Goal: Information Seeking & Learning: Learn about a topic

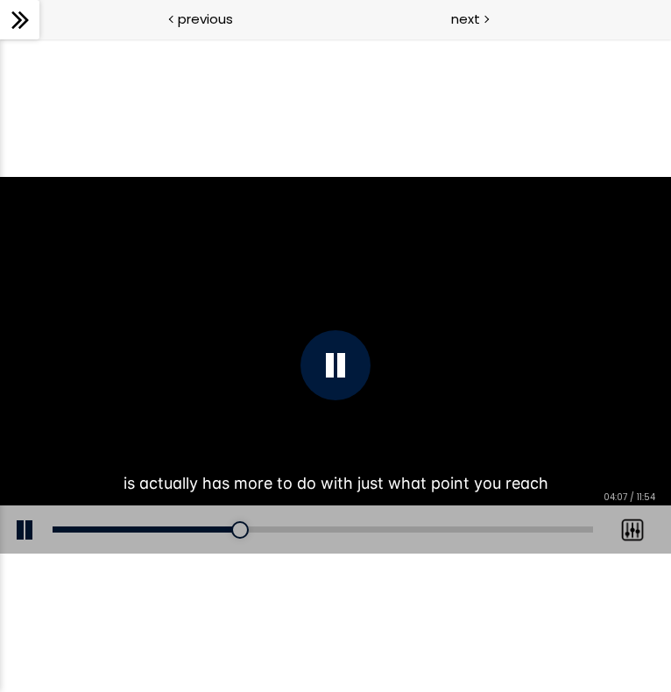
scroll to position [353, 0]
click at [233, 528] on div "03:58" at bounding box center [323, 529] width 540 height 6
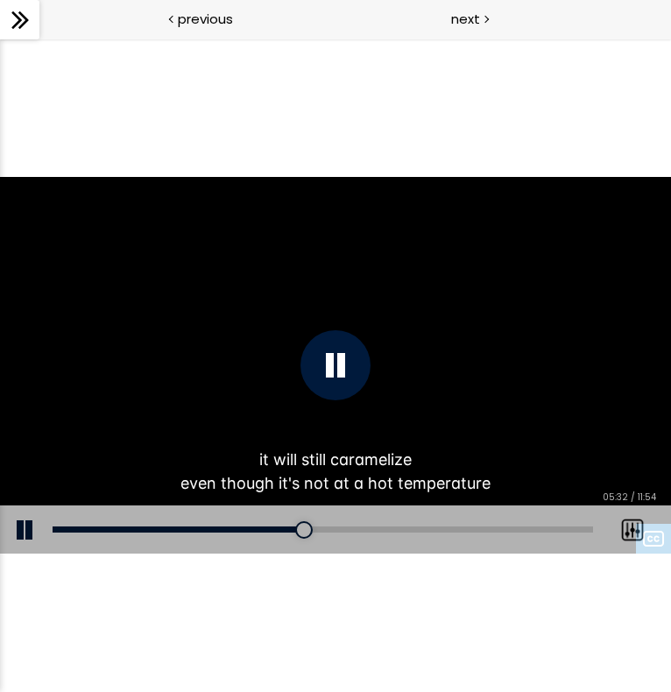
click at [337, 377] on div at bounding box center [335, 365] width 70 height 70
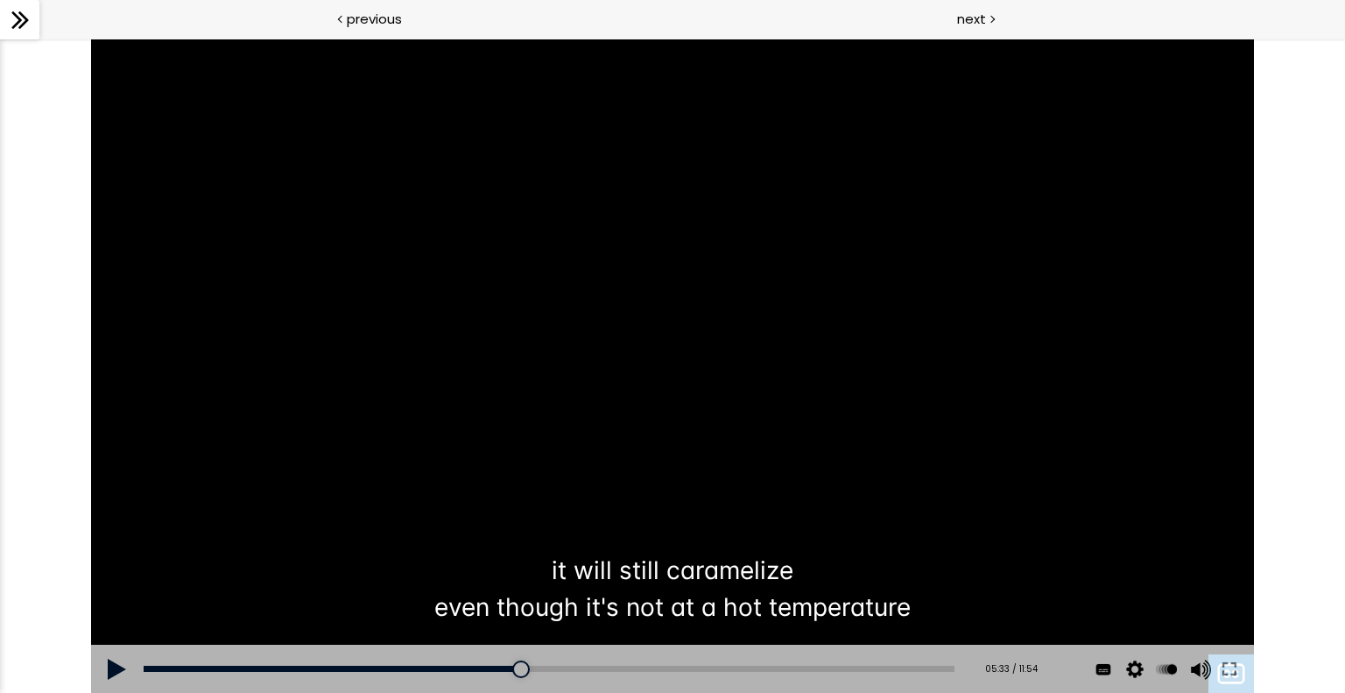
click at [462, 217] on div at bounding box center [672, 366] width 1163 height 654
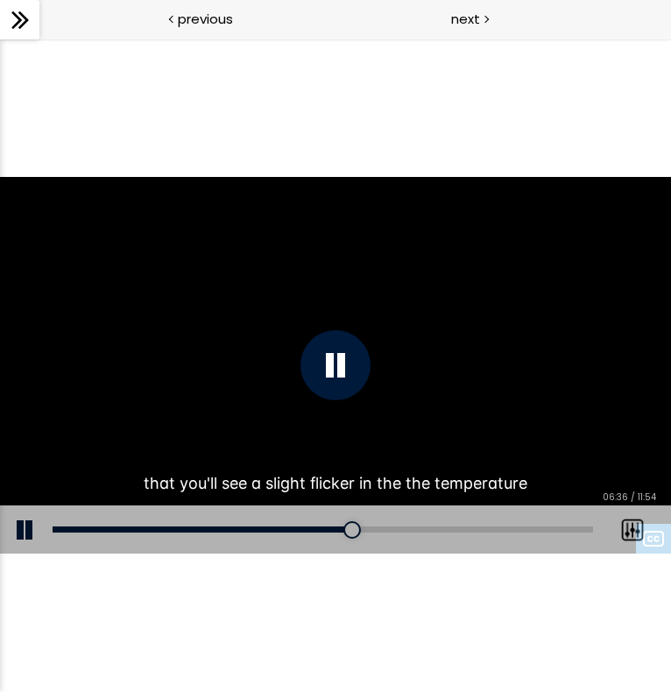
click at [333, 364] on div at bounding box center [335, 365] width 70 height 70
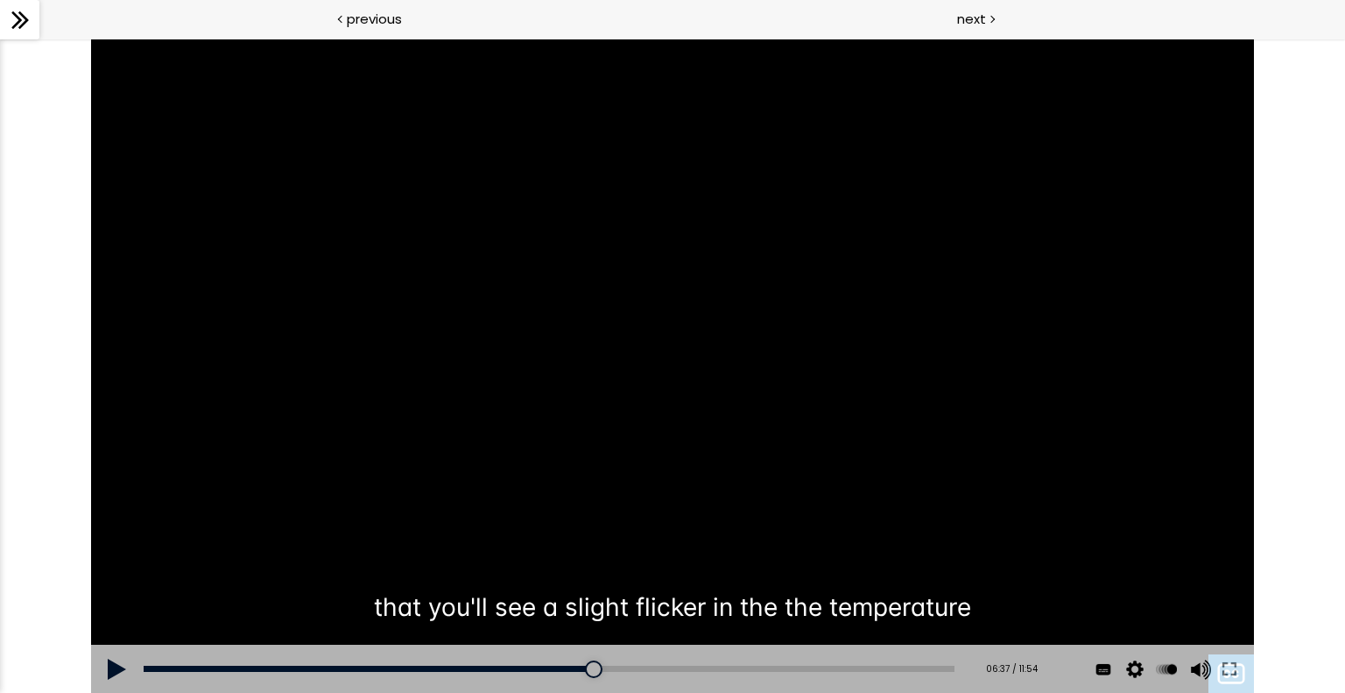
click at [525, 314] on div at bounding box center [672, 366] width 1163 height 654
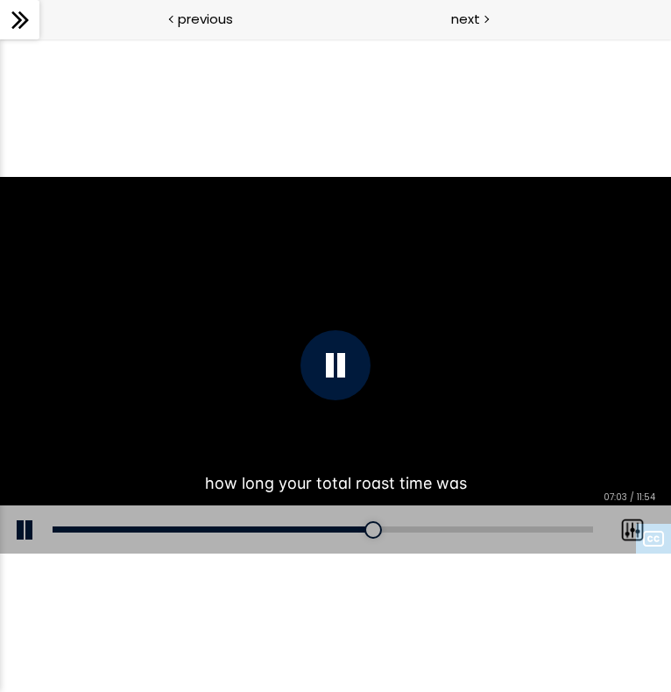
click at [331, 377] on div at bounding box center [335, 365] width 70 height 70
click at [337, 384] on div at bounding box center [335, 365] width 70 height 70
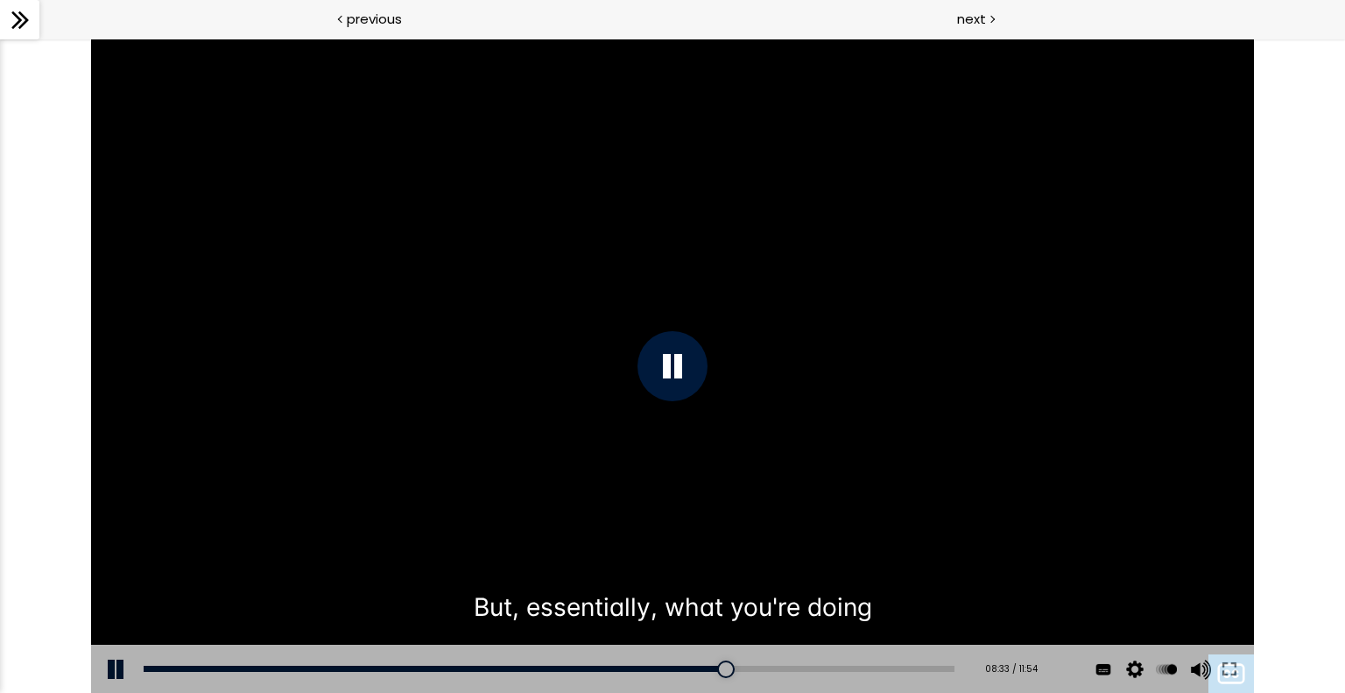
click at [670, 342] on div at bounding box center [672, 366] width 70 height 70
click at [446, 278] on div at bounding box center [672, 366] width 1163 height 654
click at [670, 425] on div "Click for sound @keyframes VOLUME_SMALL_WAVE_FLASH { 0% { opacity: 0; } 33% { o…" at bounding box center [672, 366] width 1345 height 654
click at [654, 359] on div at bounding box center [672, 366] width 70 height 70
